Goal: Obtain resource: Obtain resource

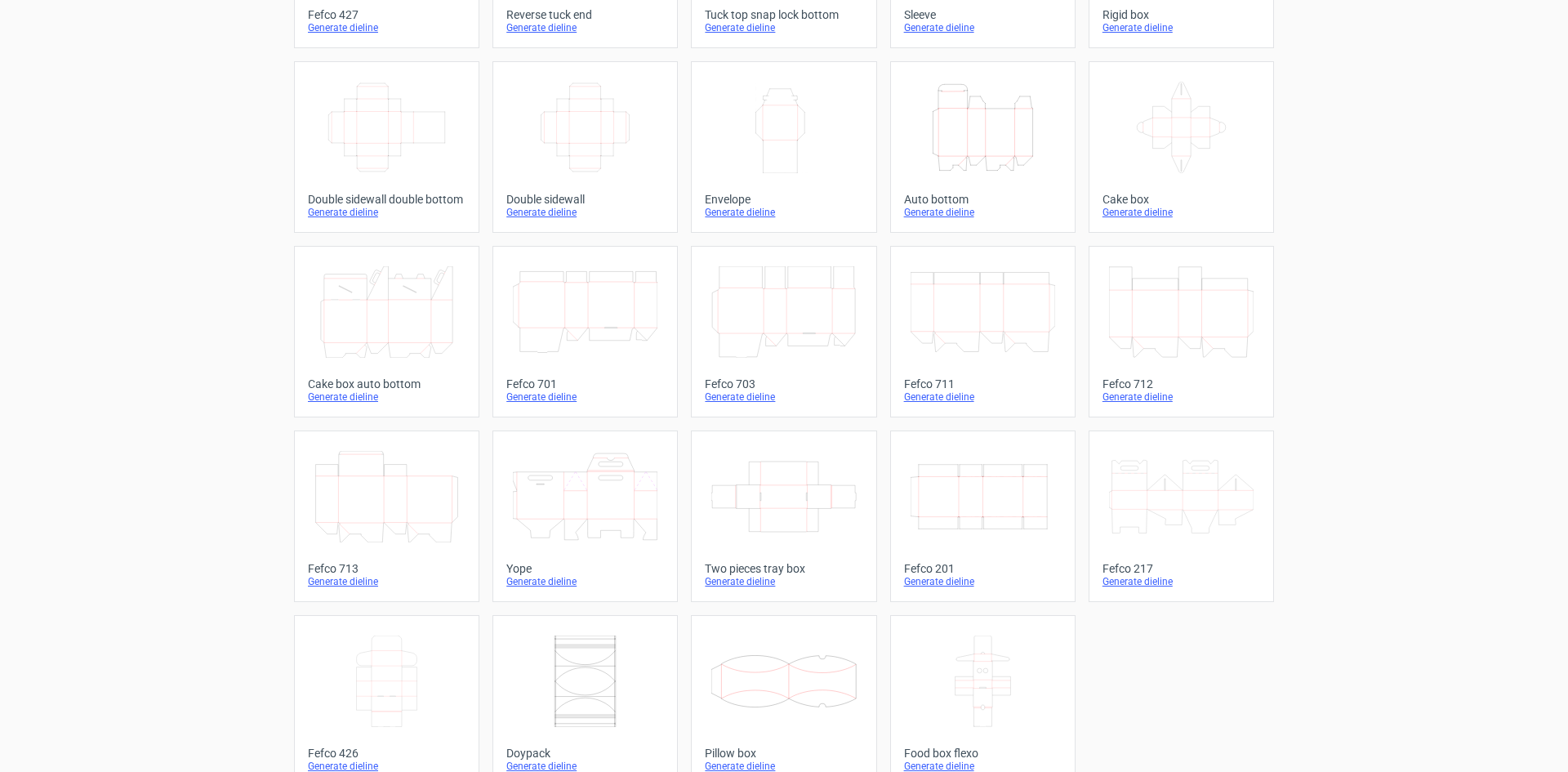
scroll to position [249, 0]
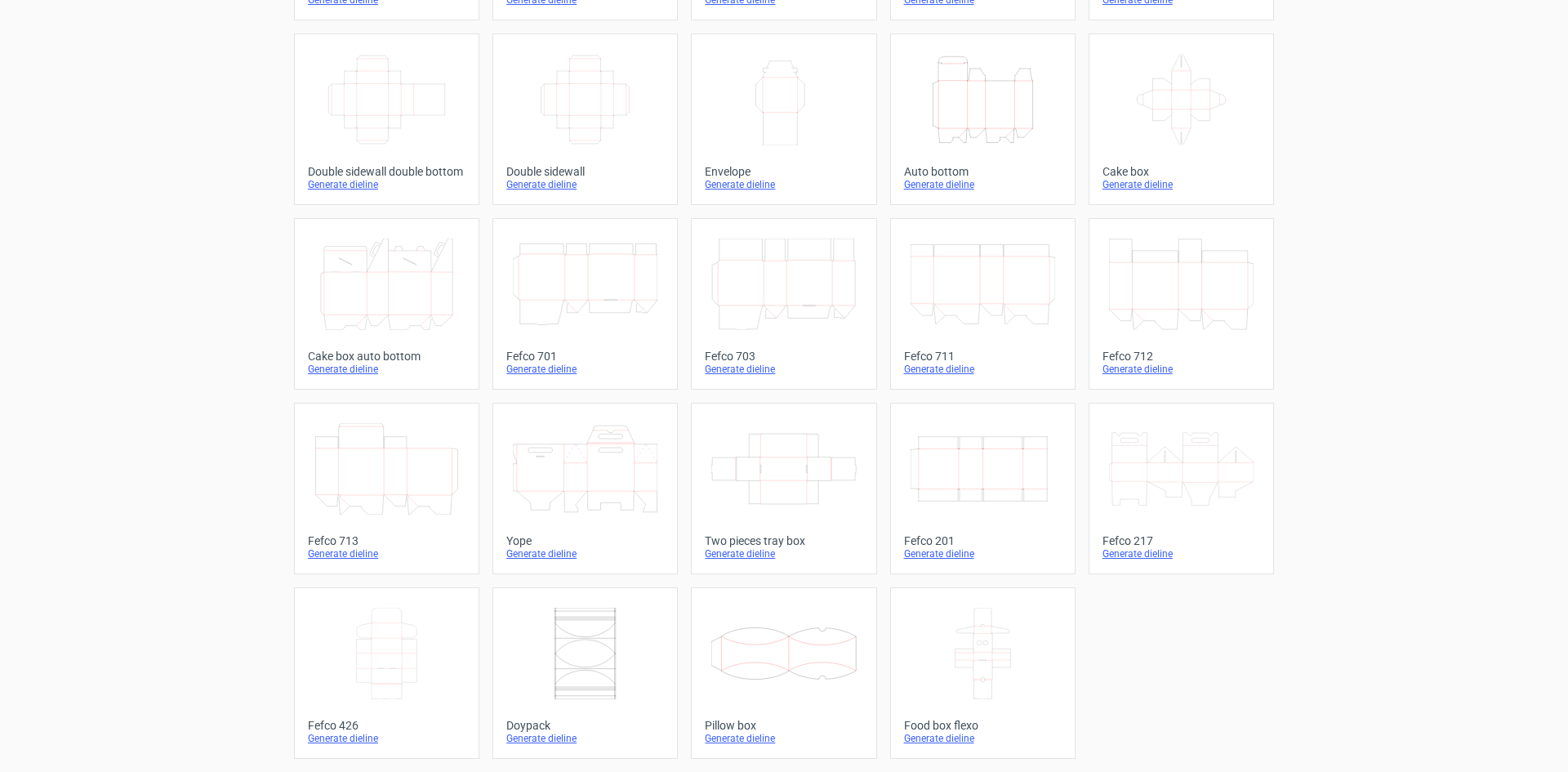
click at [341, 626] on icon at bounding box center [387, 653] width 145 height 91
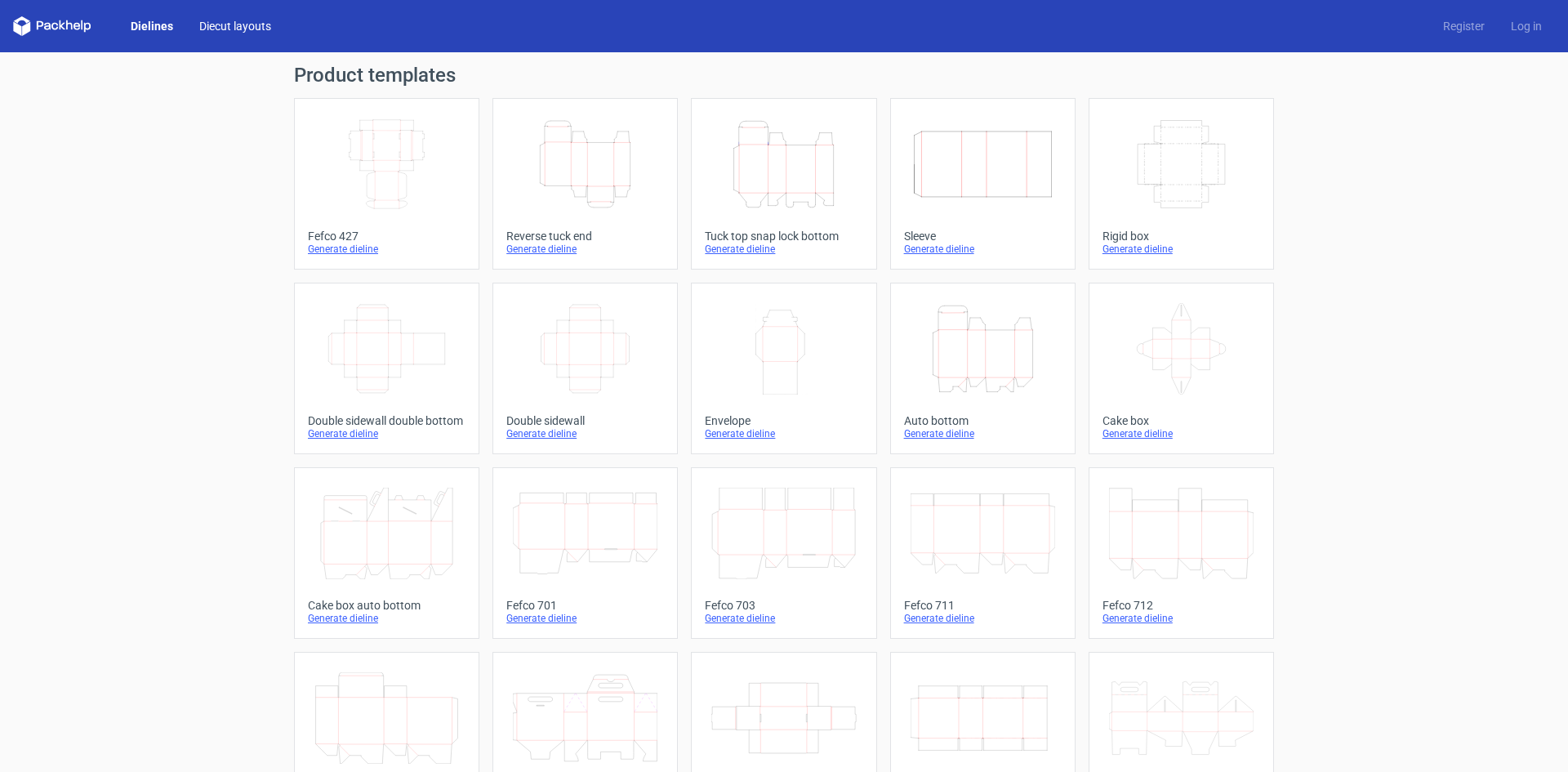
click at [223, 27] on link "Diecut layouts" at bounding box center [234, 26] width 98 height 16
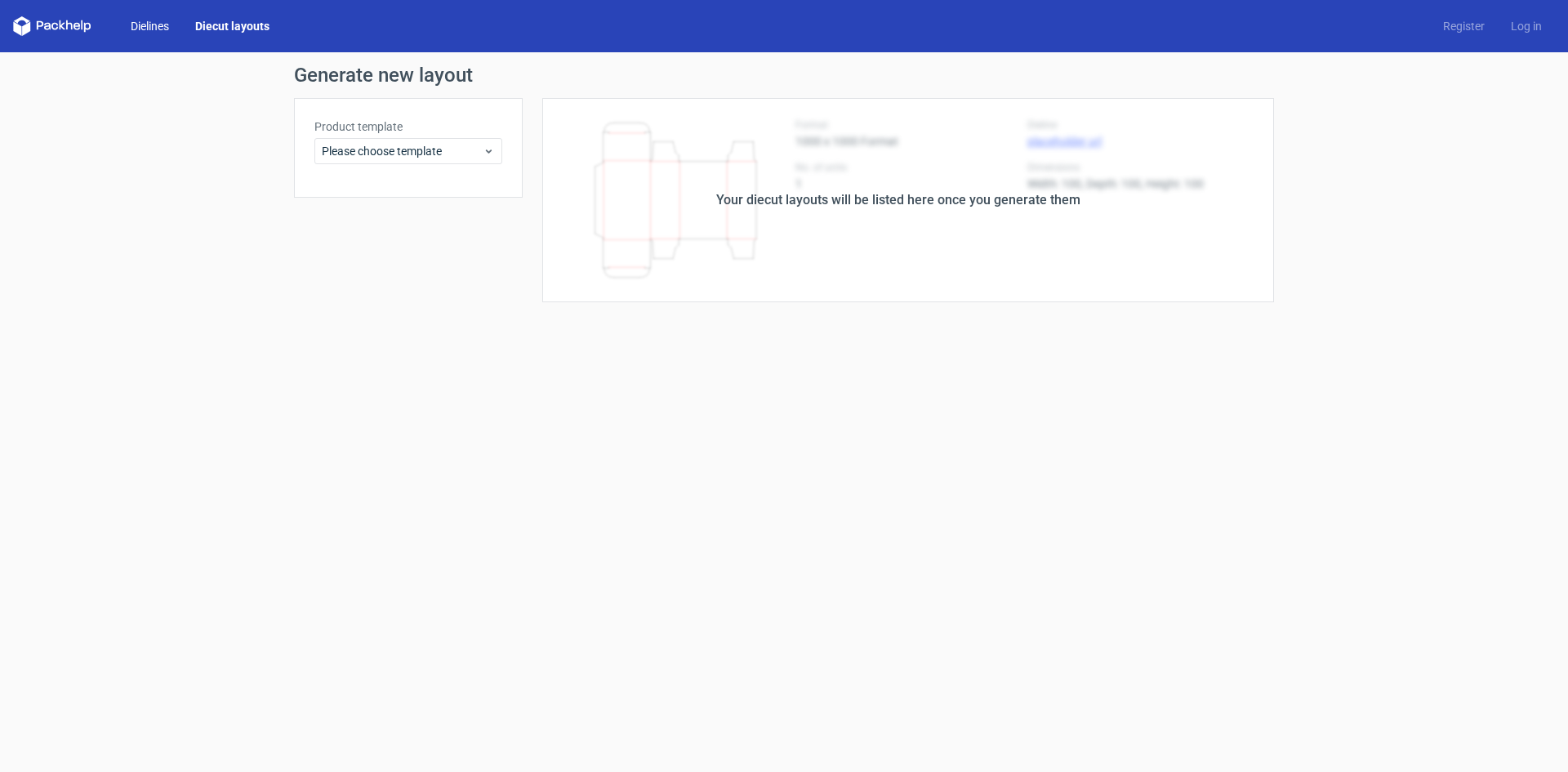
click at [170, 25] on link "Dielines" at bounding box center [150, 26] width 65 height 16
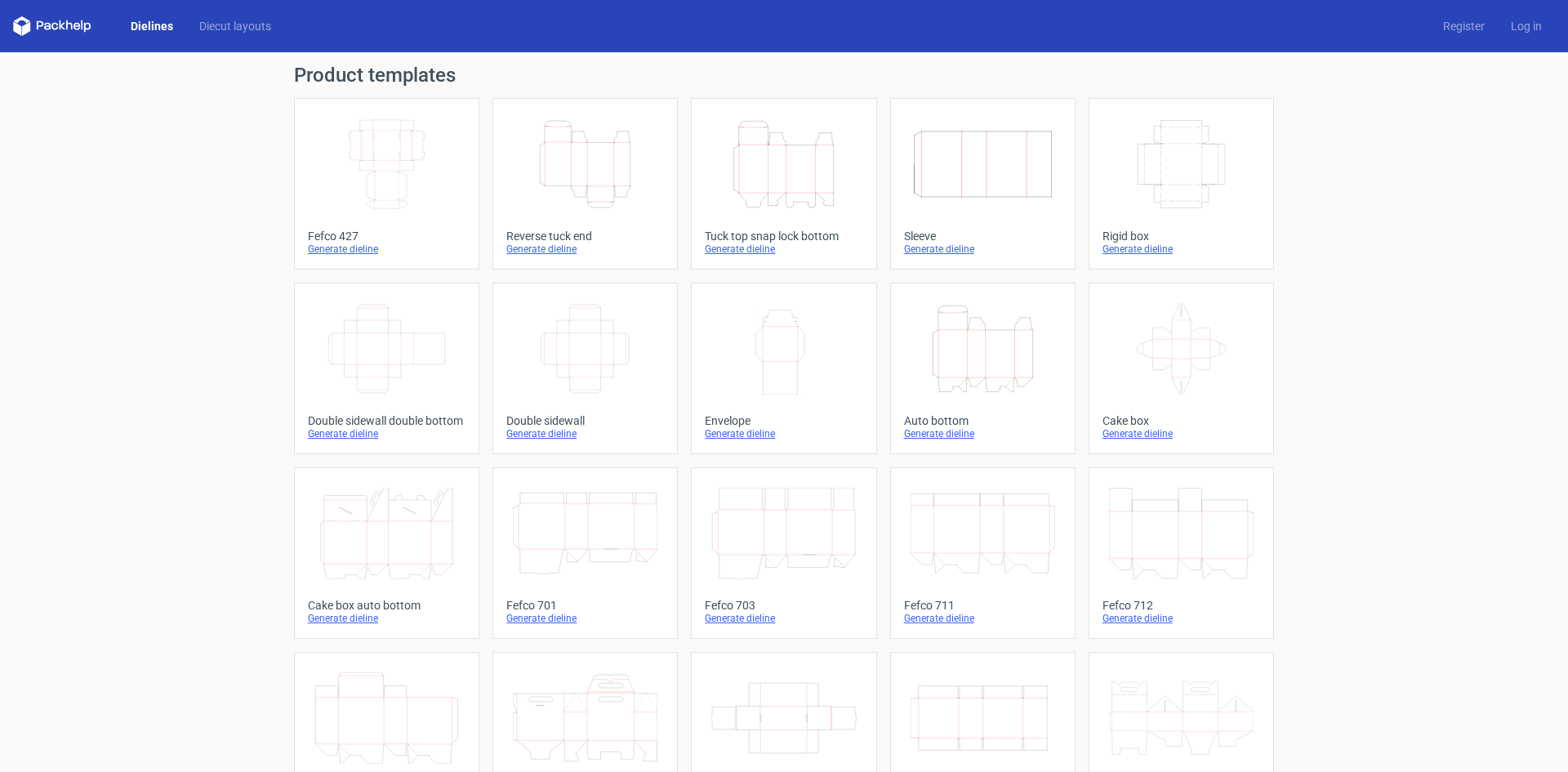
click at [54, 23] on icon at bounding box center [52, 26] width 78 height 20
click at [18, 26] on polygon at bounding box center [17, 28] width 9 height 14
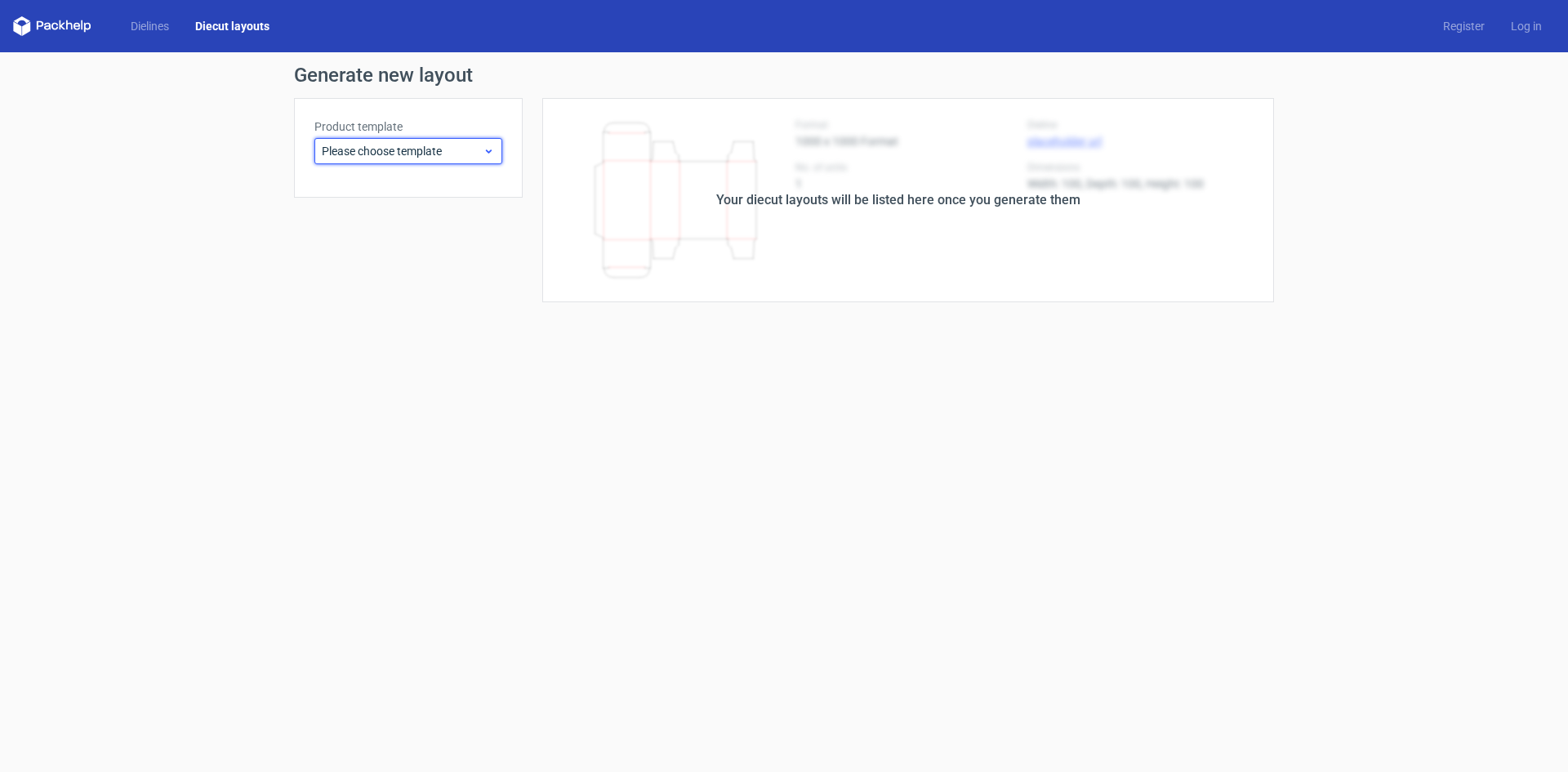
click at [404, 146] on span "Please choose template" at bounding box center [402, 151] width 161 height 16
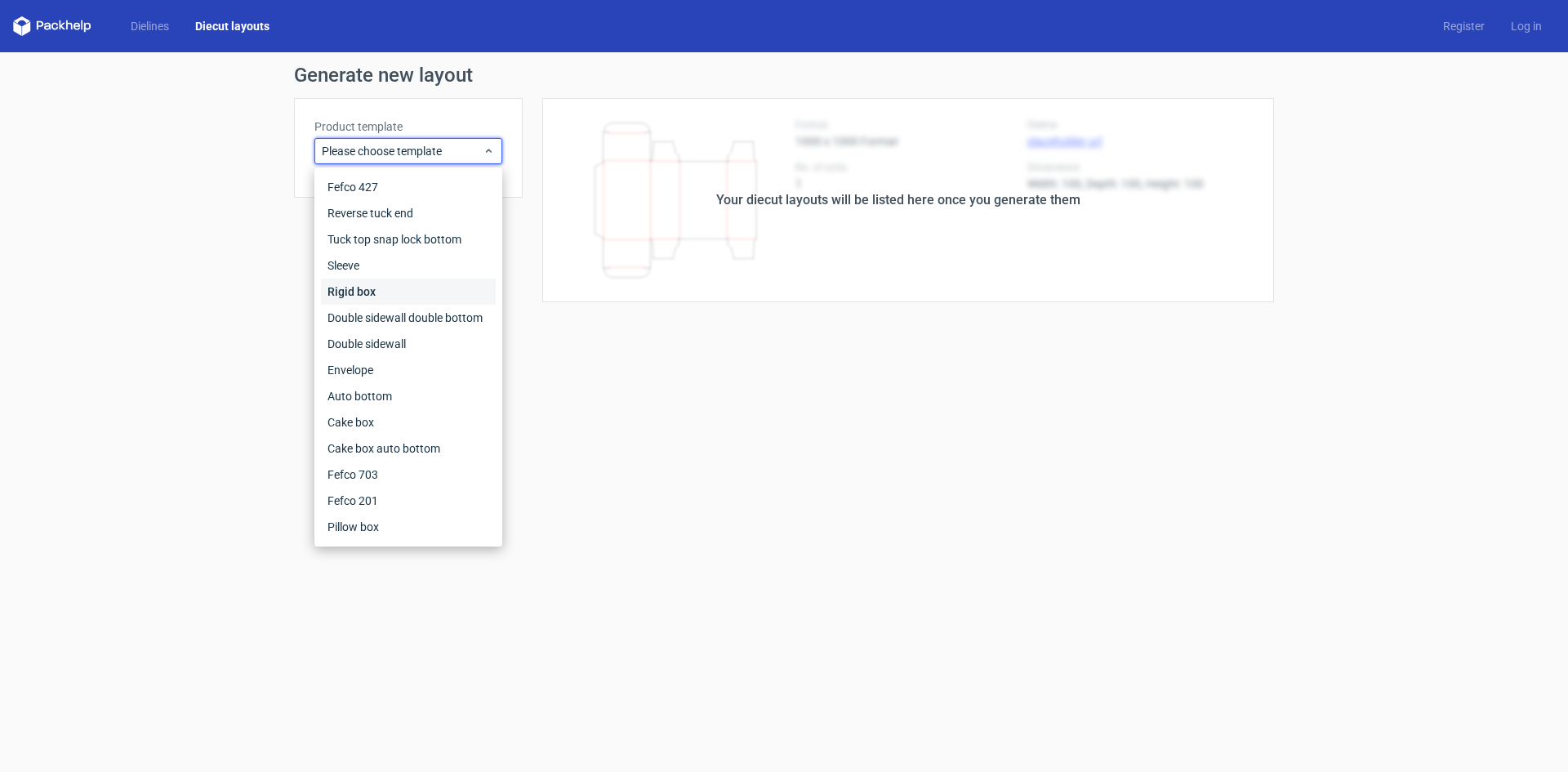
click at [408, 289] on div "Rigid box" at bounding box center [408, 291] width 174 height 26
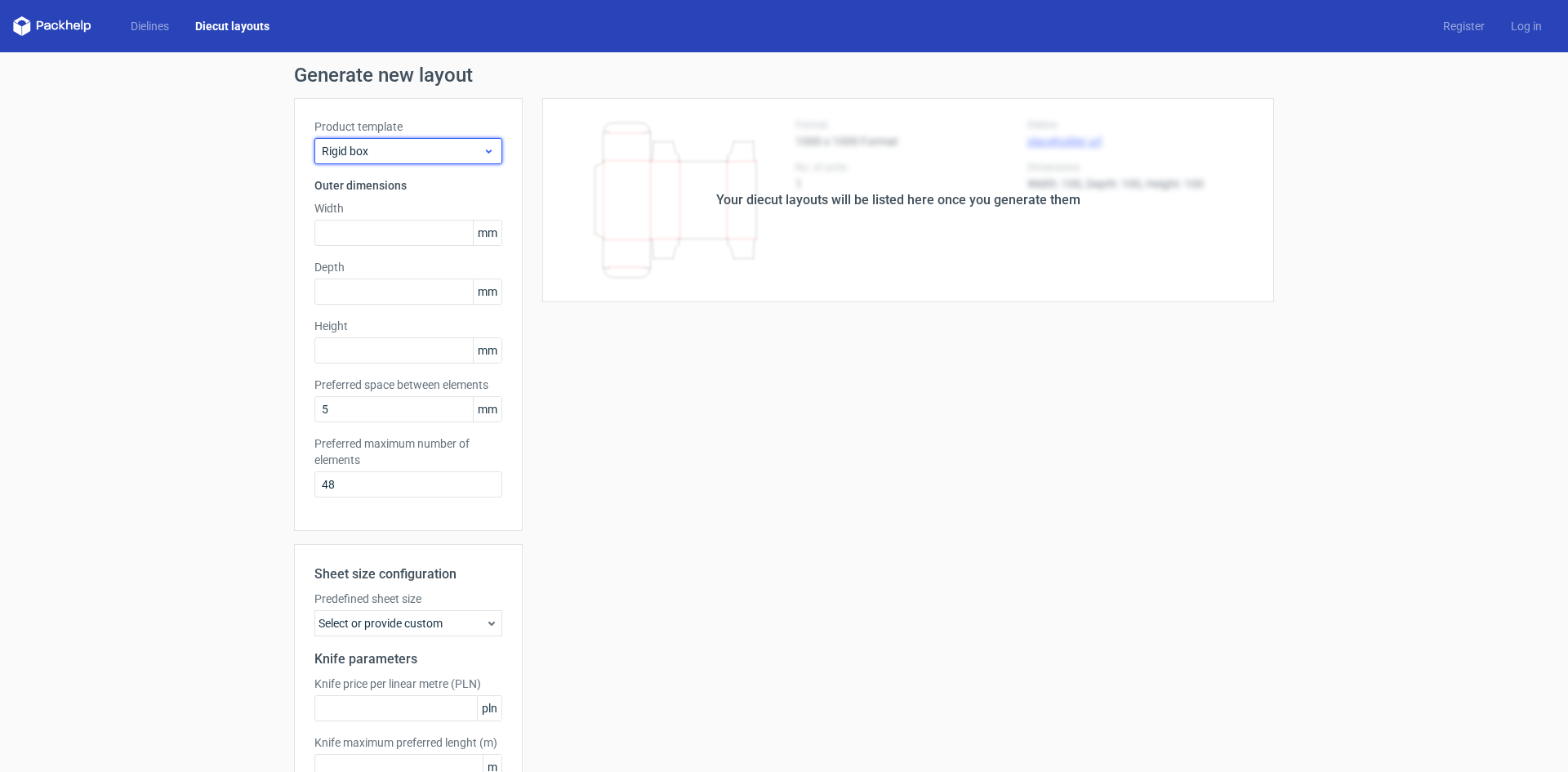
click at [411, 149] on span "Rigid box" at bounding box center [402, 151] width 161 height 16
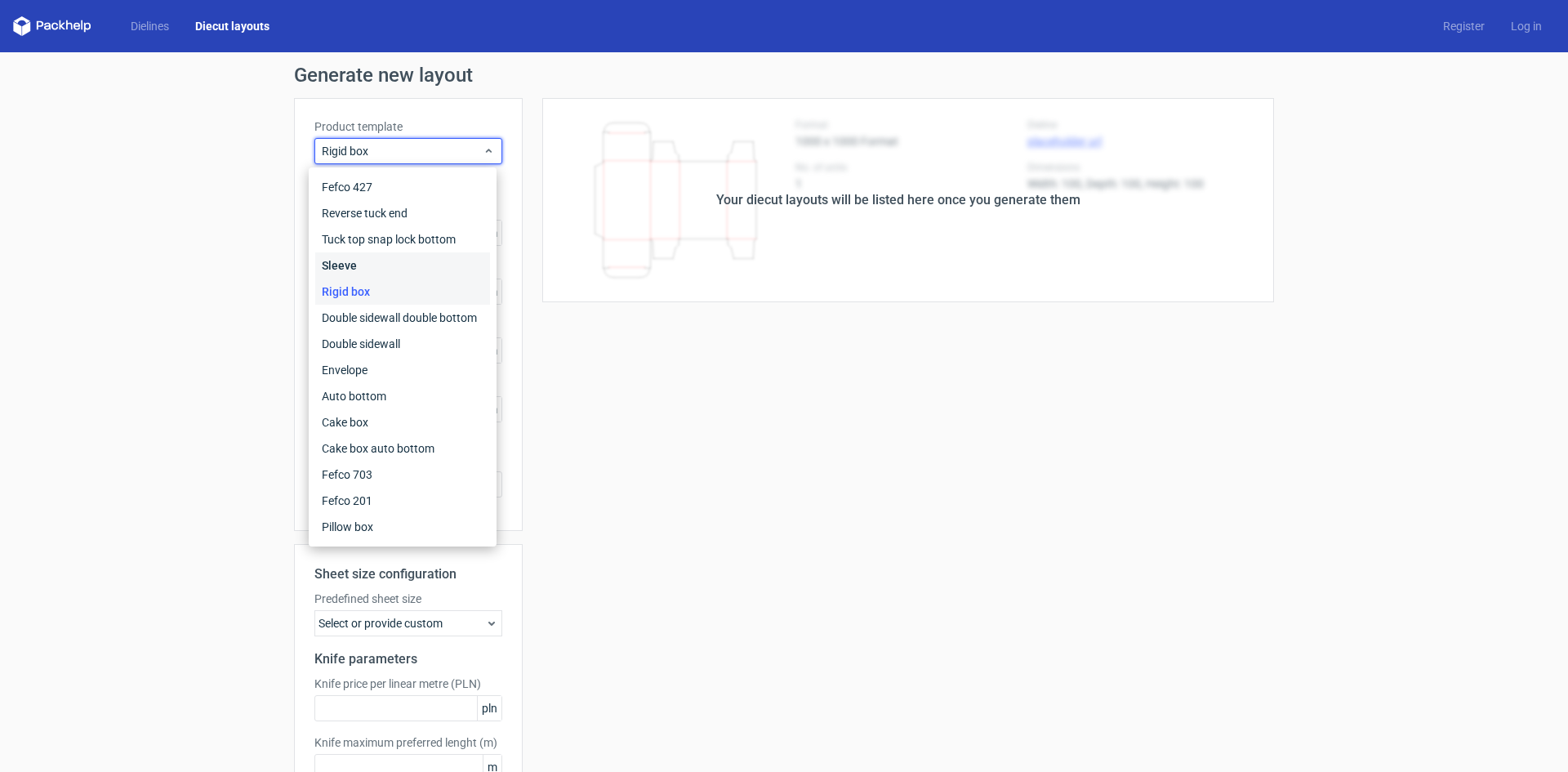
click at [344, 269] on div "Sleeve" at bounding box center [402, 265] width 174 height 26
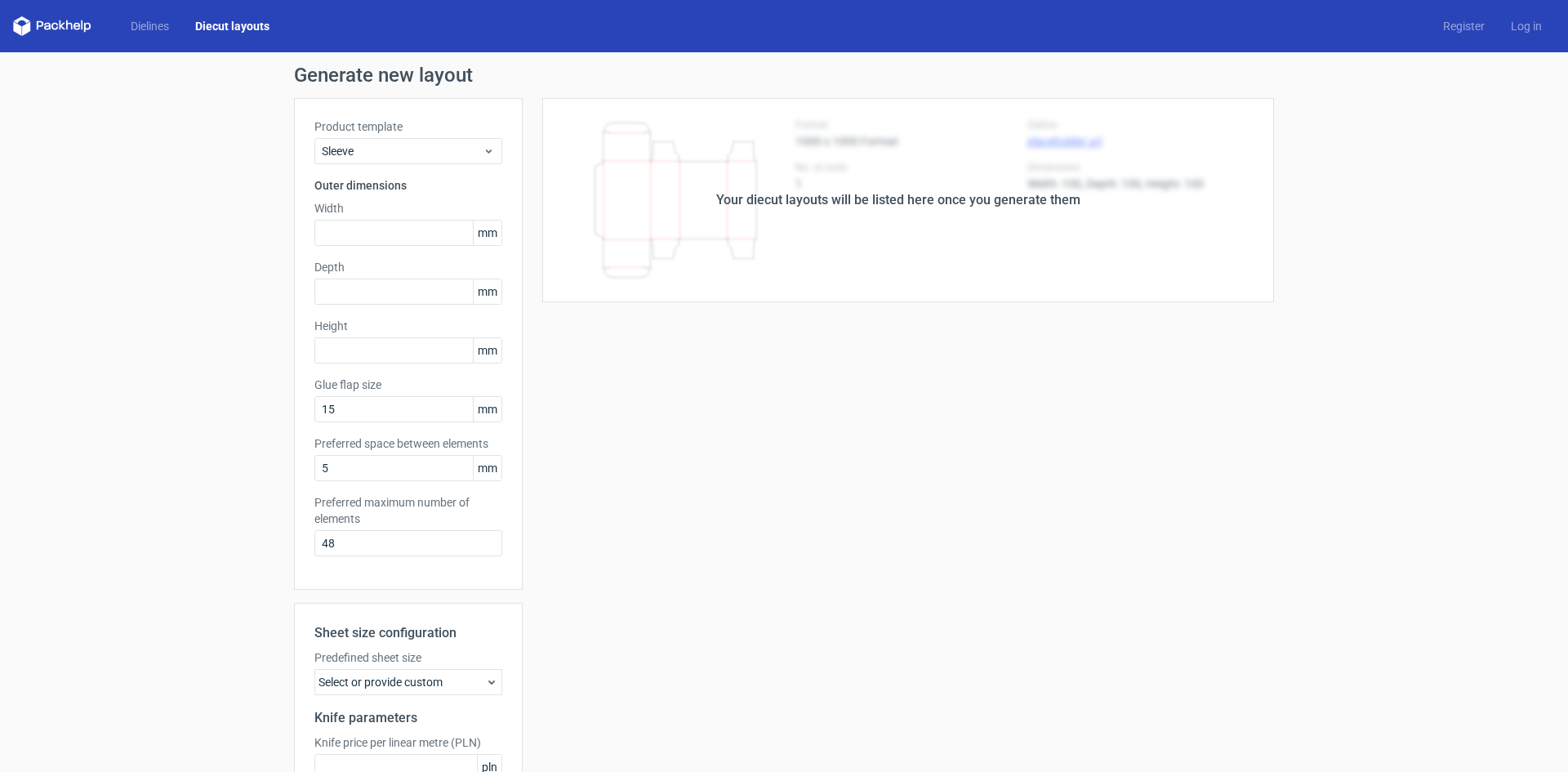
click at [149, 17] on div "Dielines Diecut layouts" at bounding box center [148, 26] width 270 height 20
click at [148, 28] on link "Dielines" at bounding box center [150, 26] width 65 height 16
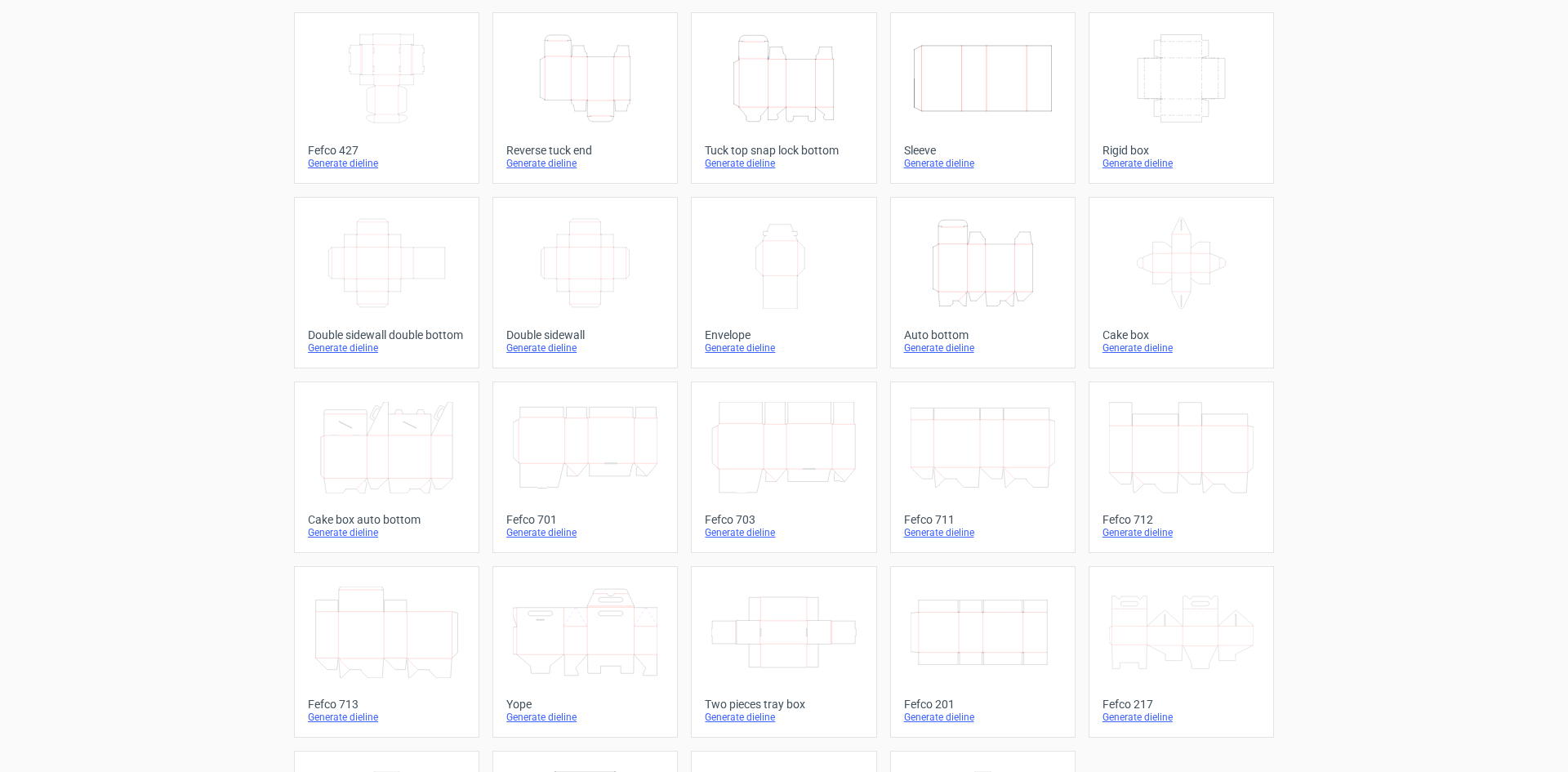
scroll to position [4, 0]
